Goal: Task Accomplishment & Management: Manage account settings

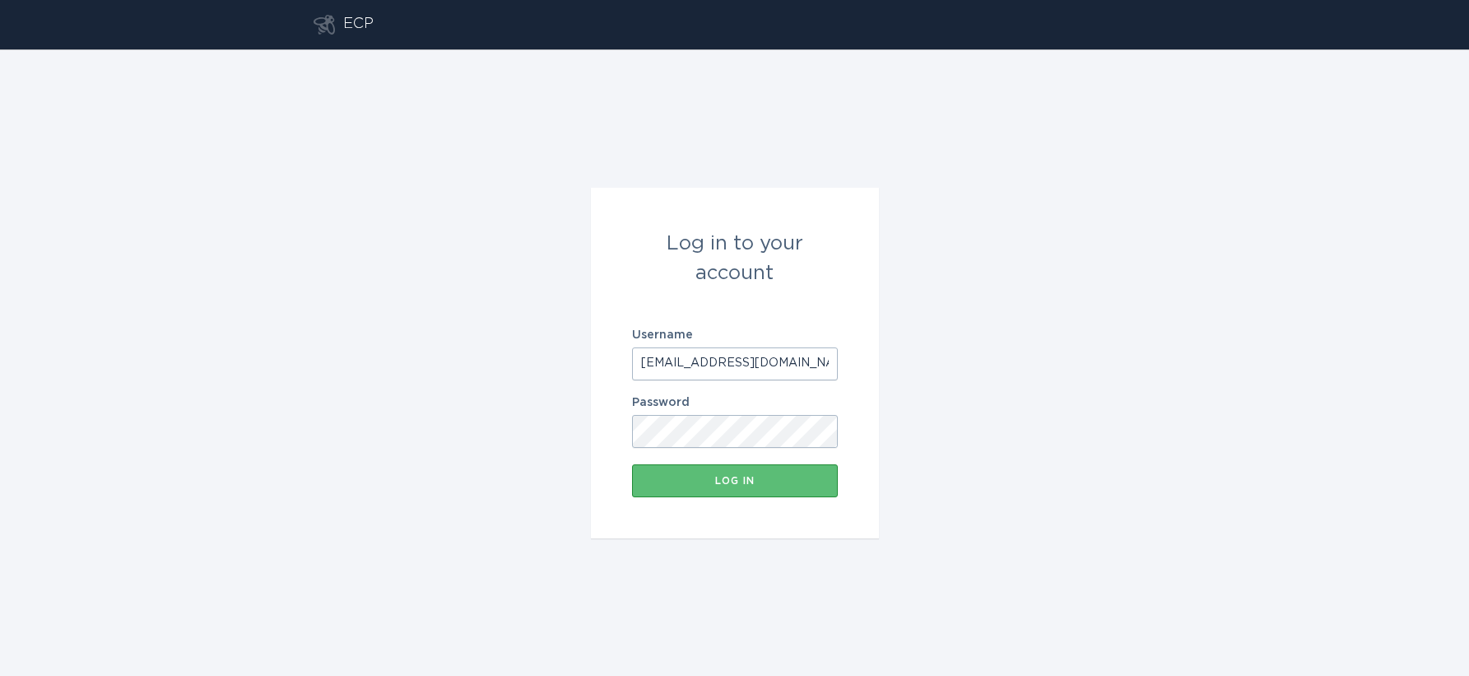
click at [757, 361] on input "[EMAIL_ADDRESS][DOMAIN_NAME]" at bounding box center [735, 363] width 206 height 33
click at [462, 359] on div "Log in to your account Username [EMAIL_ADDRESS][DOMAIN_NAME] Password Log in" at bounding box center [734, 362] width 1469 height 626
click at [696, 363] on input "[EMAIL_ADDRESS][DOMAIN_NAME]" at bounding box center [735, 363] width 206 height 33
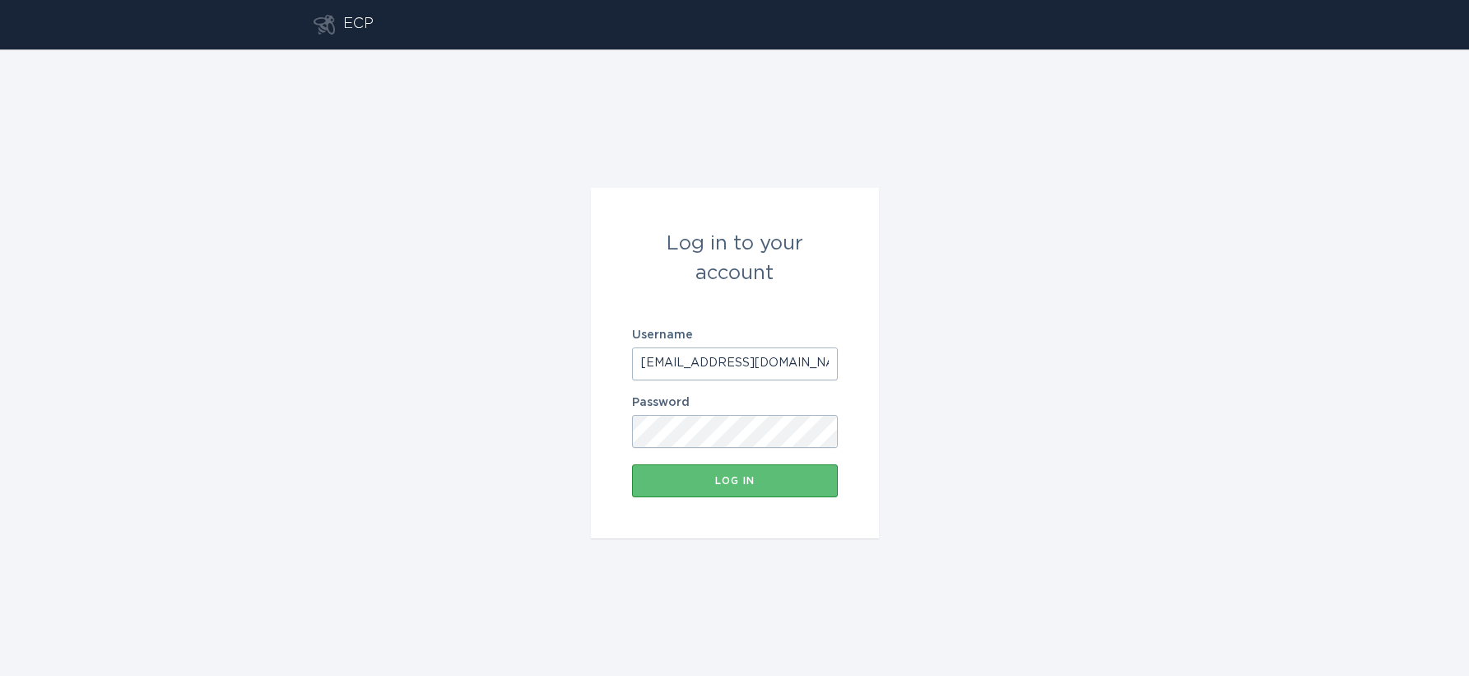
paste input "apc"
type input "[EMAIL_ADDRESS][DOMAIN_NAME]"
click at [724, 505] on form "Log in to your account Username [EMAIL_ADDRESS][DOMAIN_NAME] Password Log in" at bounding box center [735, 363] width 288 height 351
click at [722, 483] on div "Log in" at bounding box center [734, 481] width 189 height 10
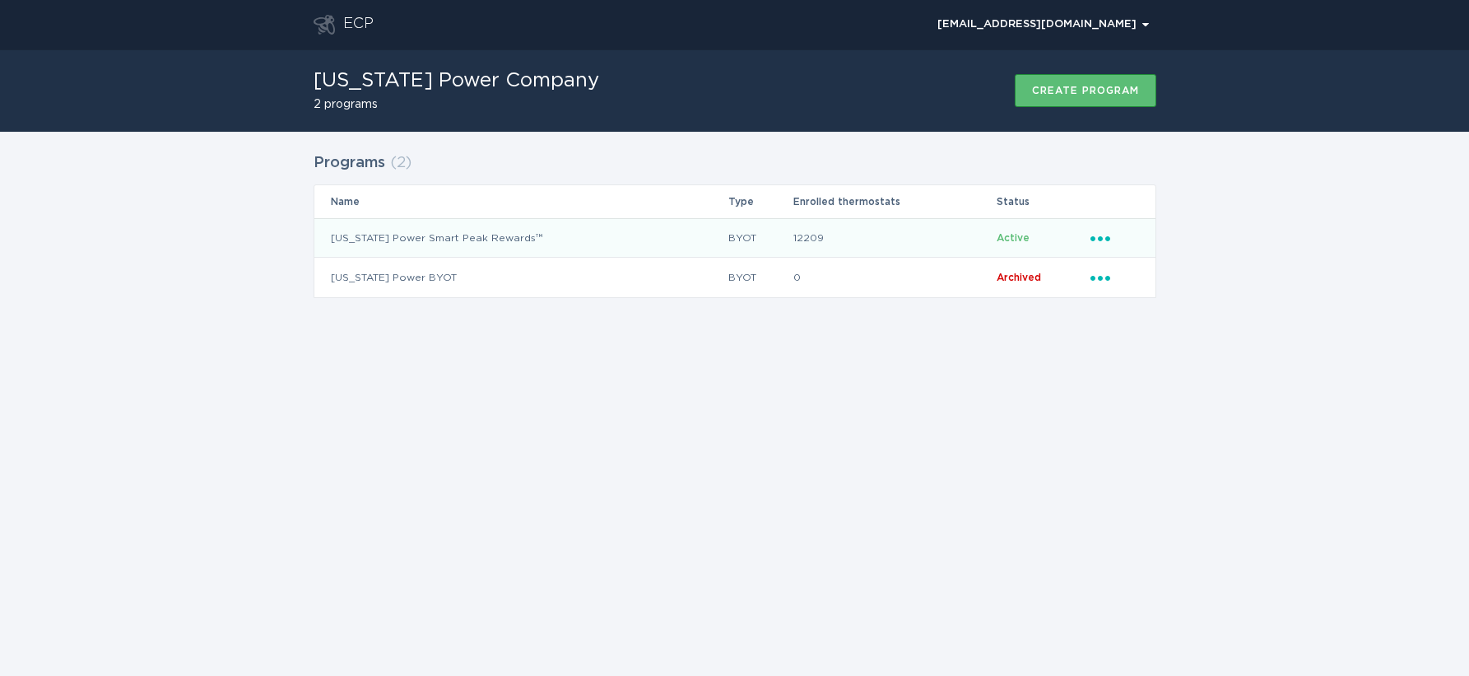
click at [1101, 239] on icon "Popover menu" at bounding box center [1101, 238] width 20 height 5
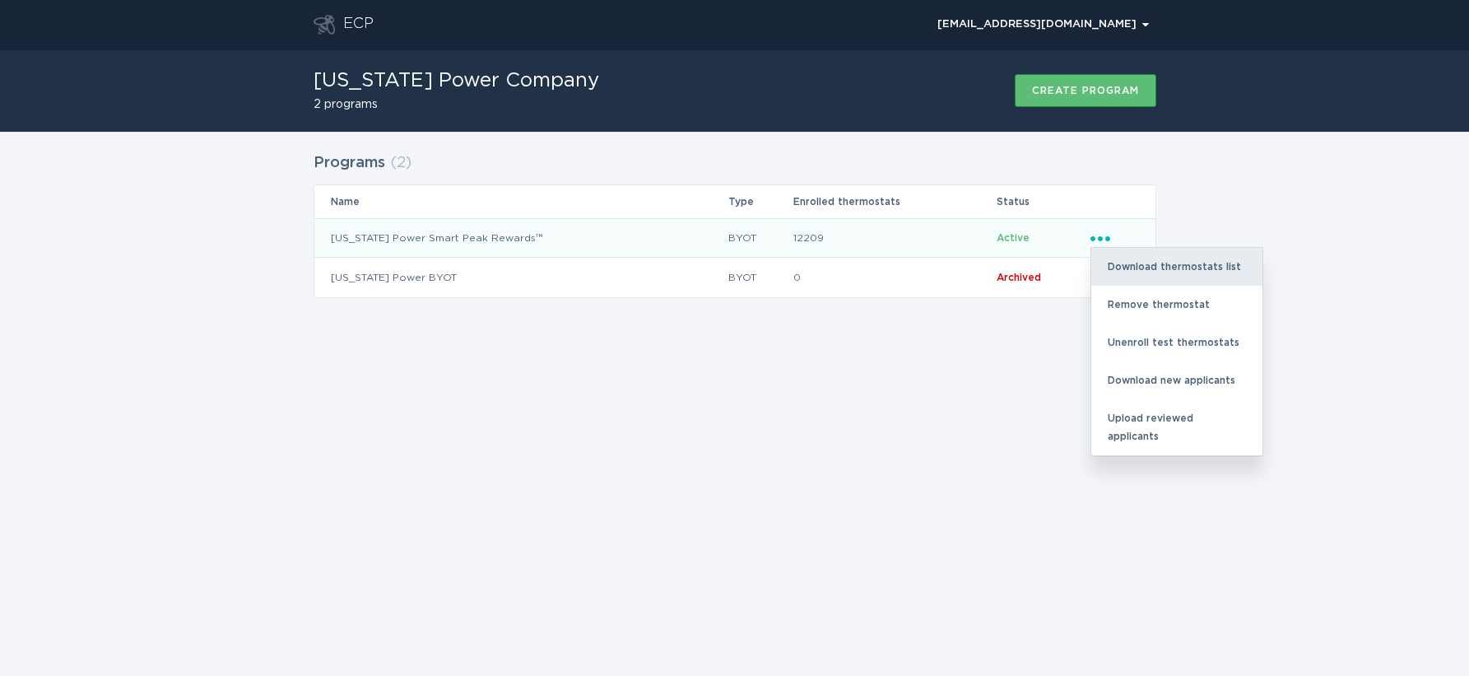
click at [1136, 267] on div "Download thermostats list" at bounding box center [1177, 267] width 171 height 38
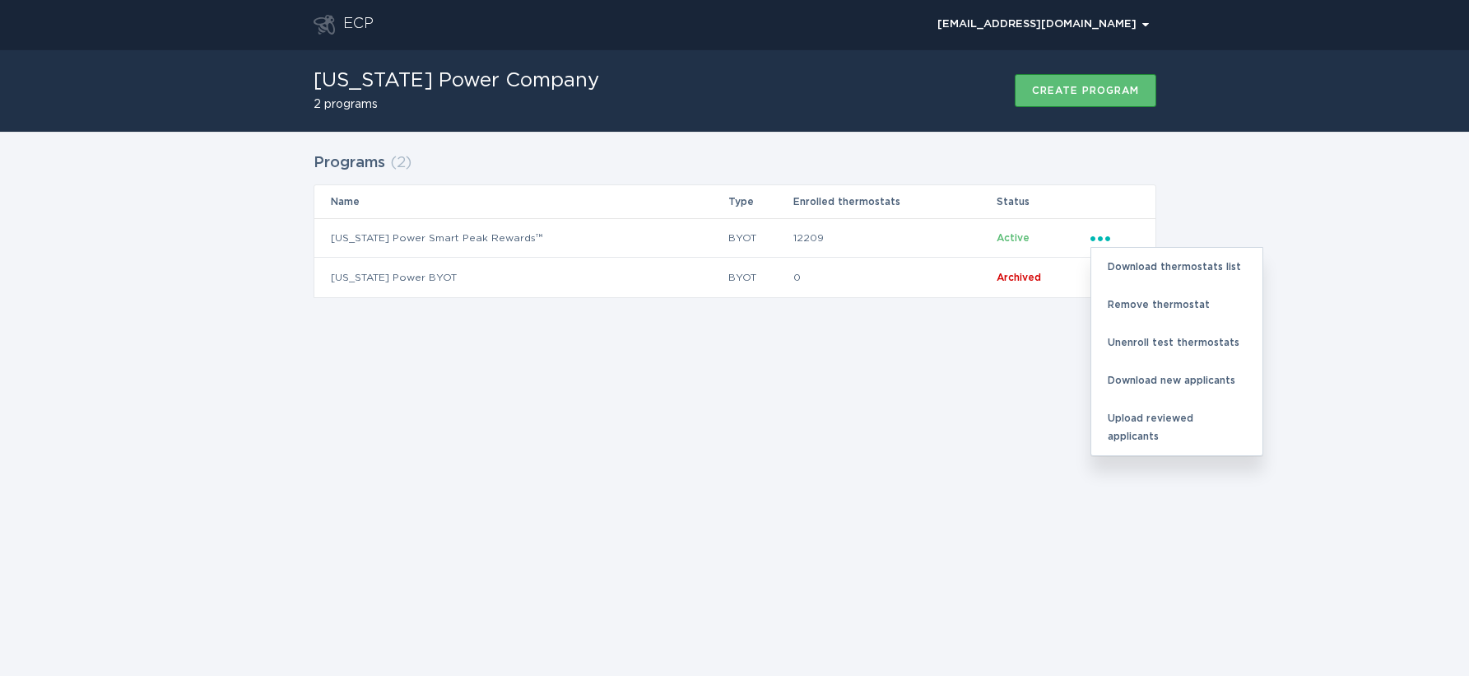
click at [775, 529] on div "ECP [EMAIL_ADDRESS][DOMAIN_NAME] Chevron [US_STATE] Power Company 2 programs Cr…" at bounding box center [734, 338] width 1469 height 676
